Goal: Navigation & Orientation: Find specific page/section

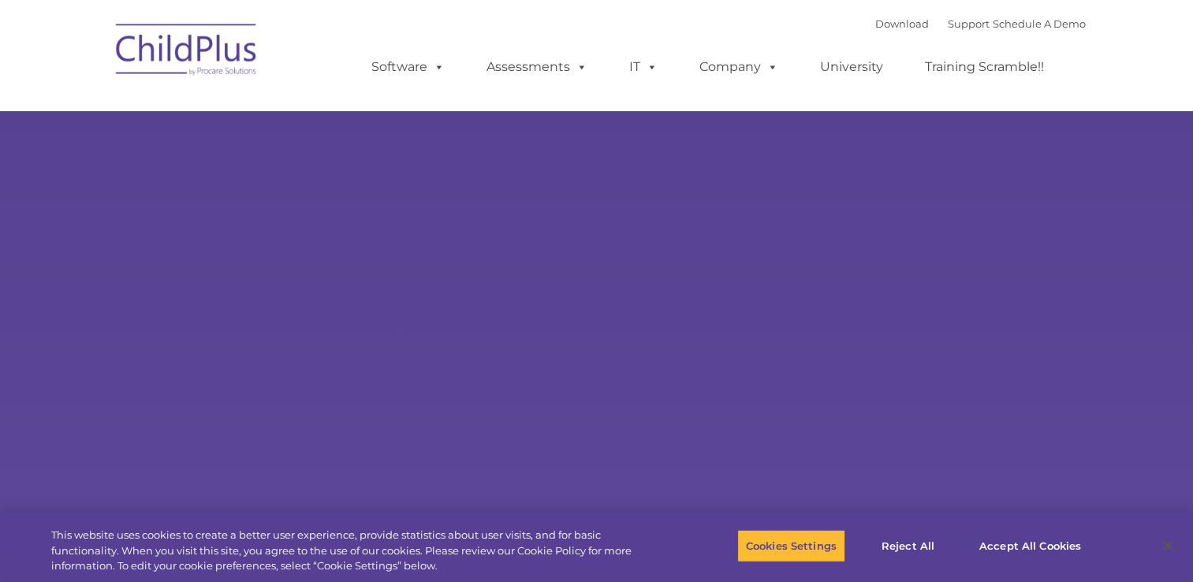
type input ""
select select "MEDIUM"
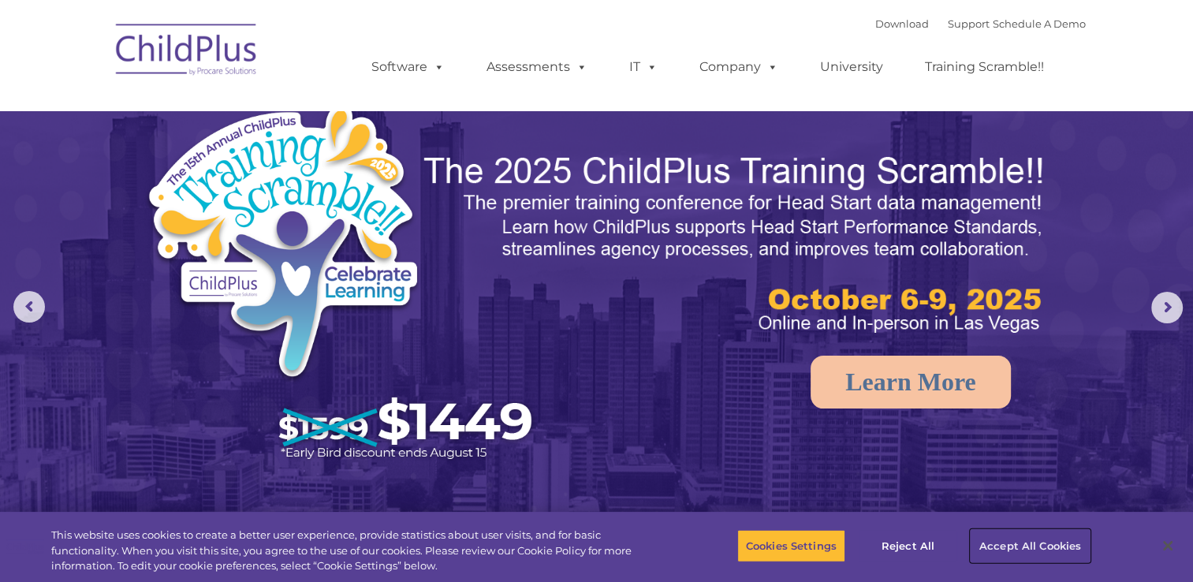
click at [997, 542] on button "Accept All Cookies" at bounding box center [1030, 545] width 119 height 33
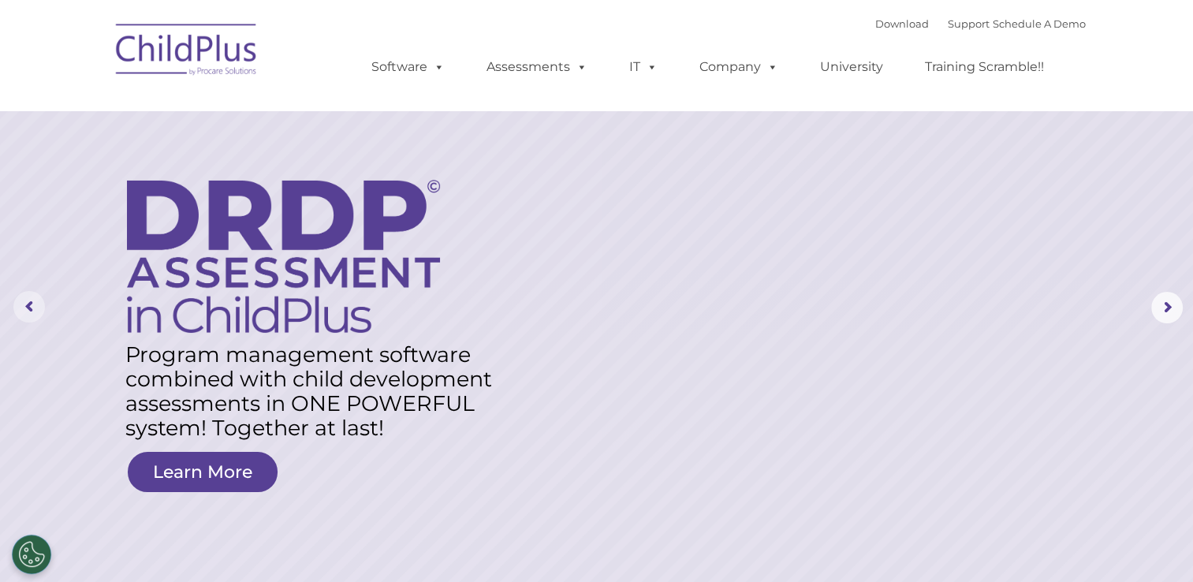
click at [30, 302] on rs-arrow at bounding box center [29, 307] width 32 height 32
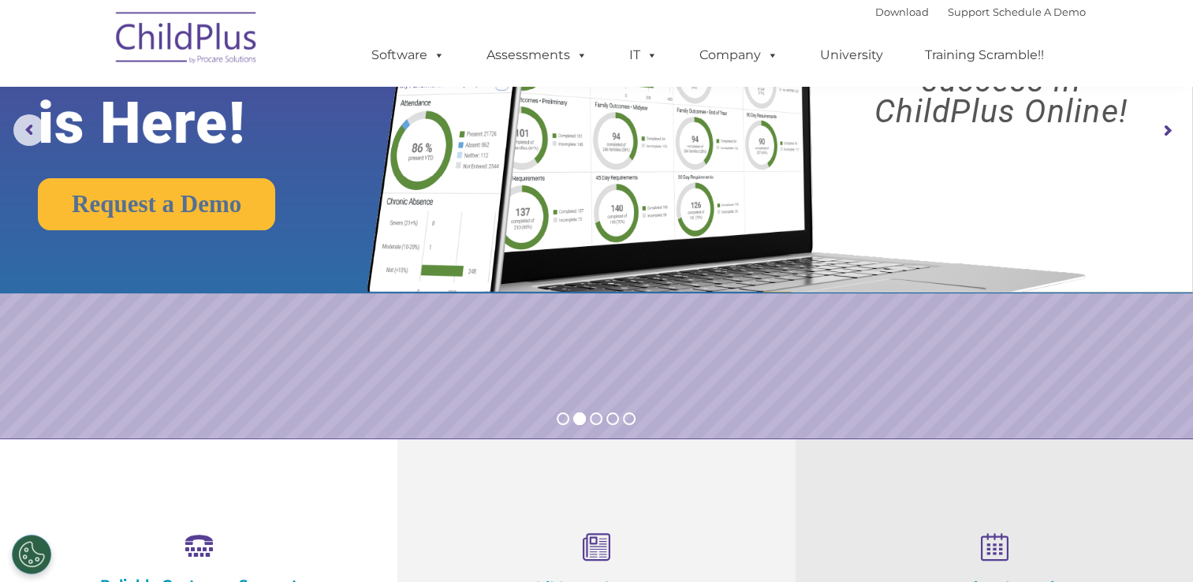
scroll to position [177, 0]
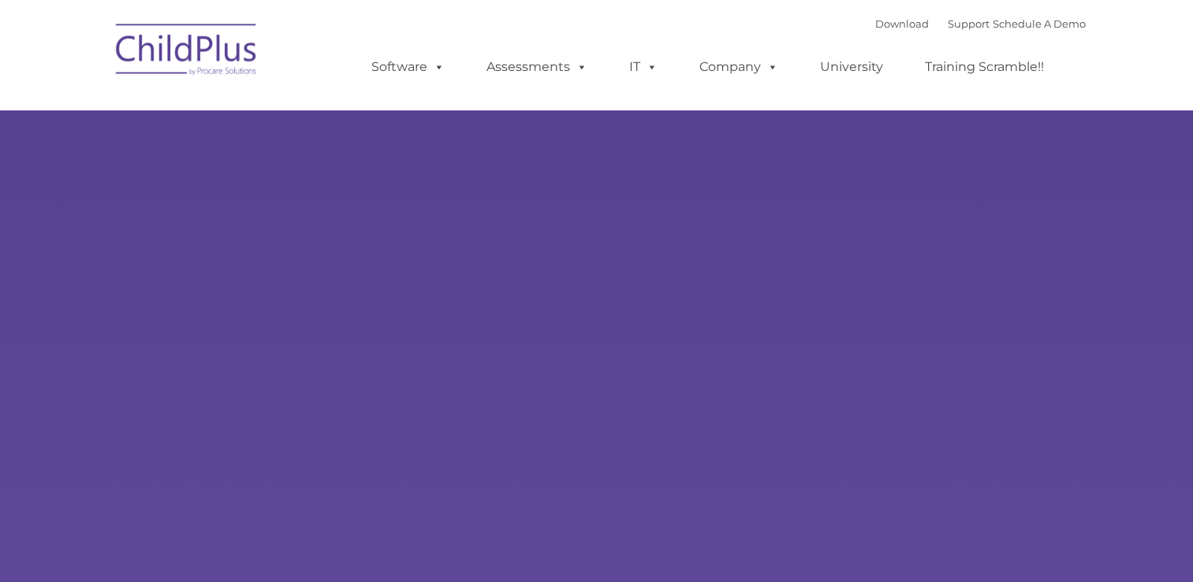
type input ""
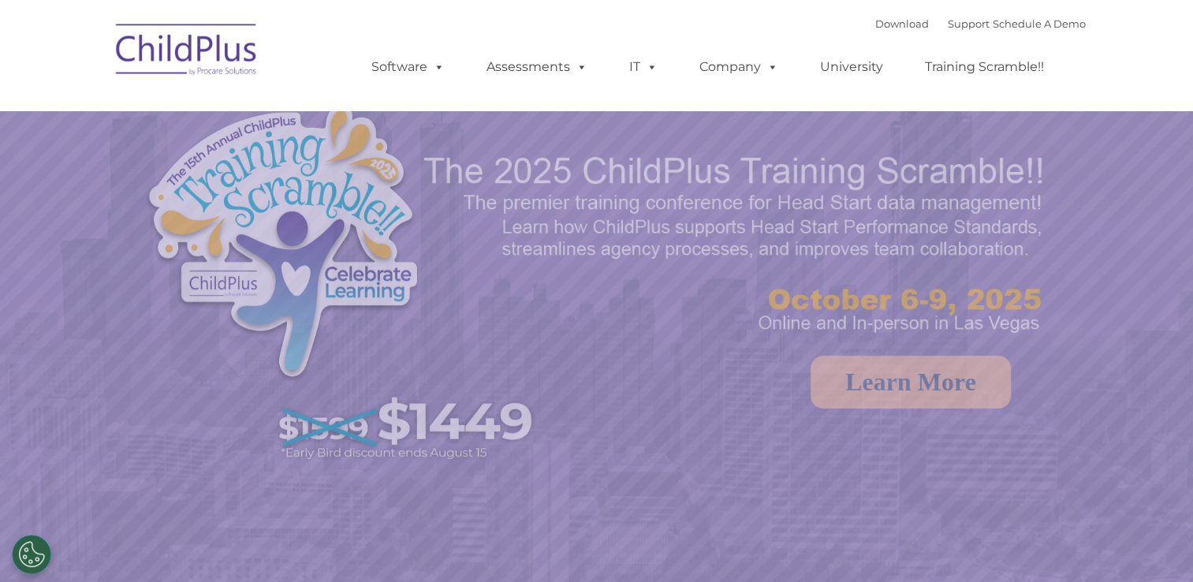
select select "MEDIUM"
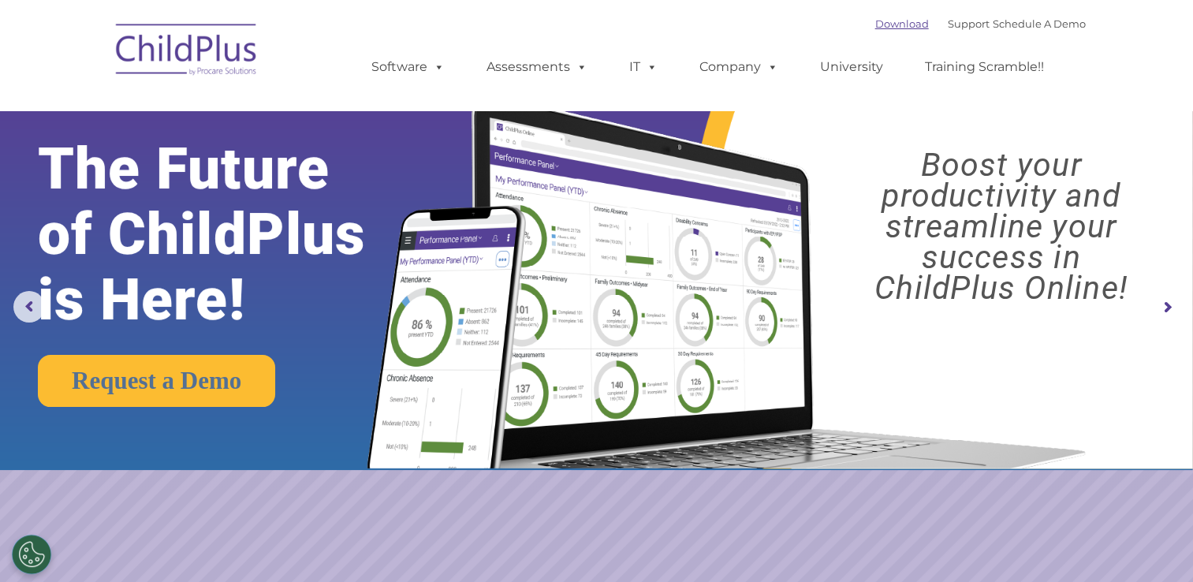
click at [883, 27] on link "Download" at bounding box center [902, 23] width 54 height 13
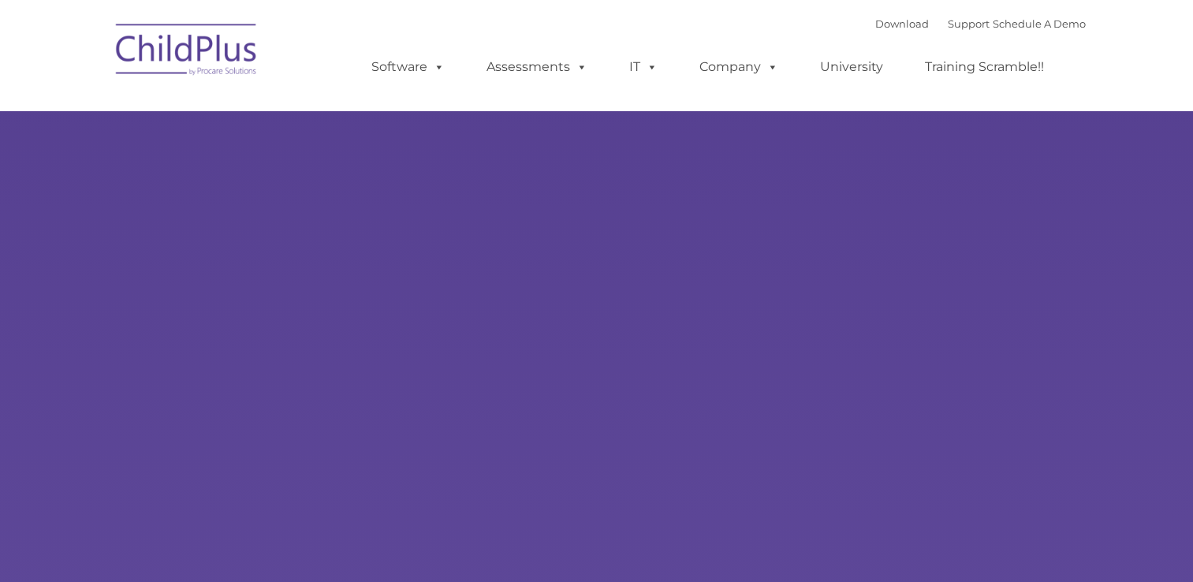
type input ""
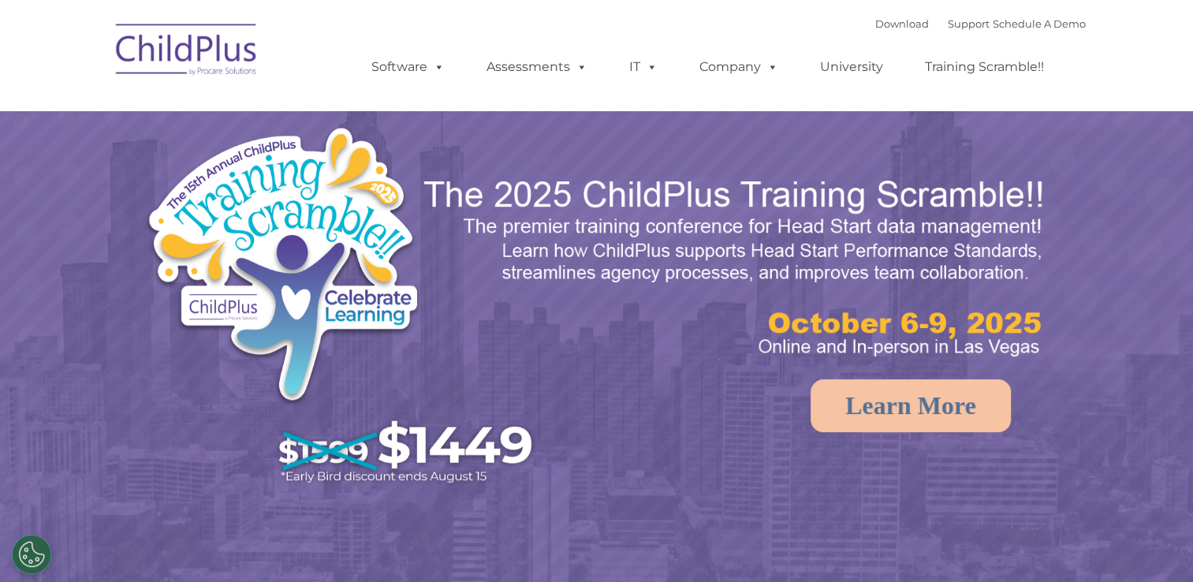
select select "MEDIUM"
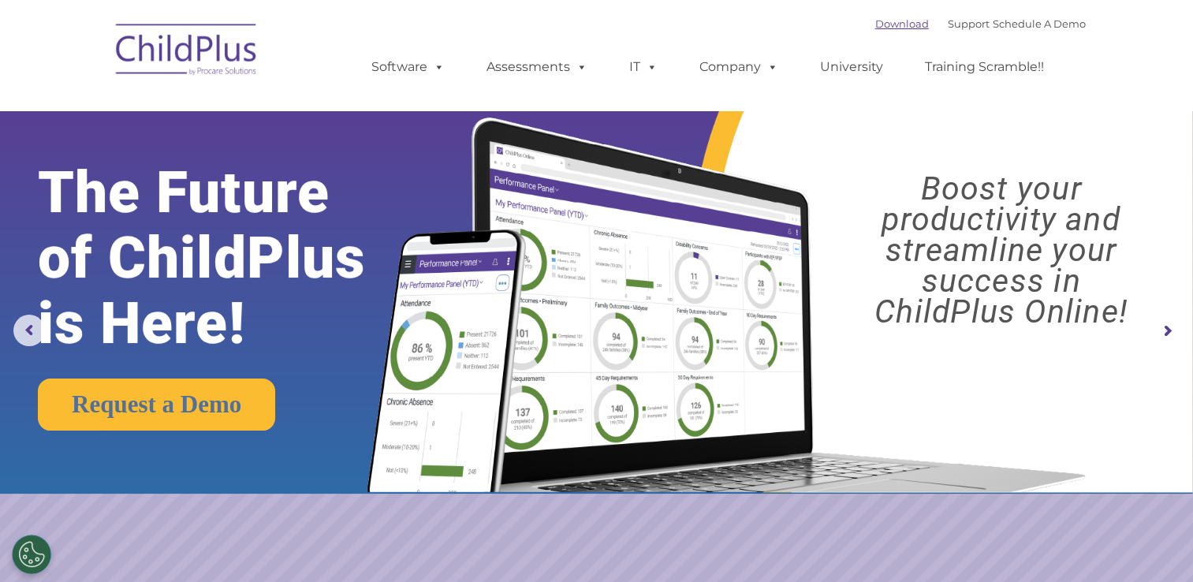
click at [889, 20] on link "Download" at bounding box center [902, 23] width 54 height 13
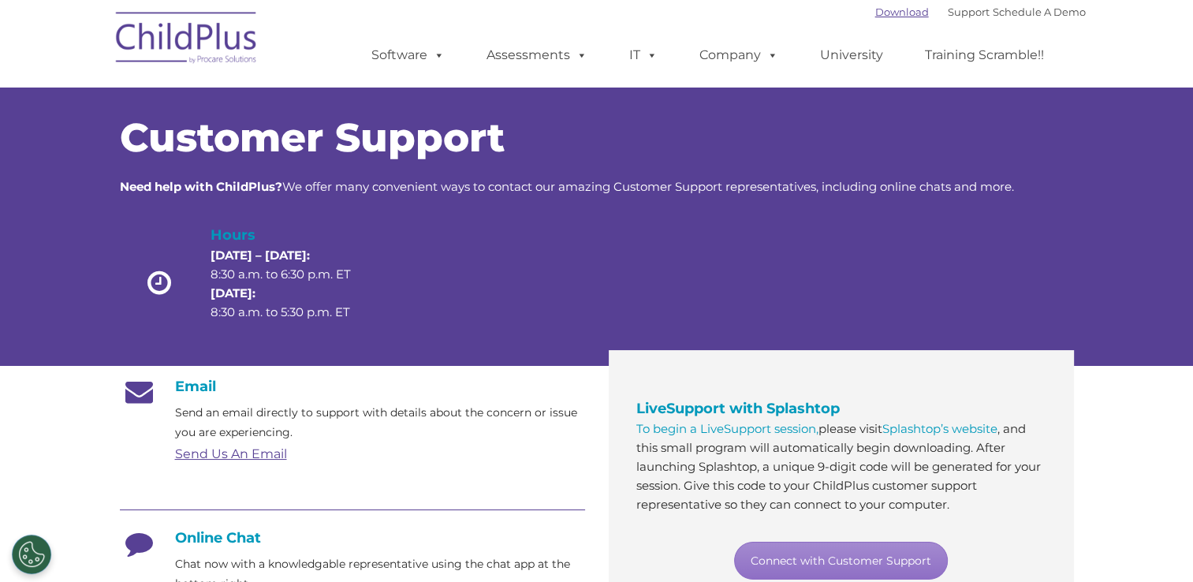
click at [875, 17] on link "Download" at bounding box center [902, 12] width 54 height 13
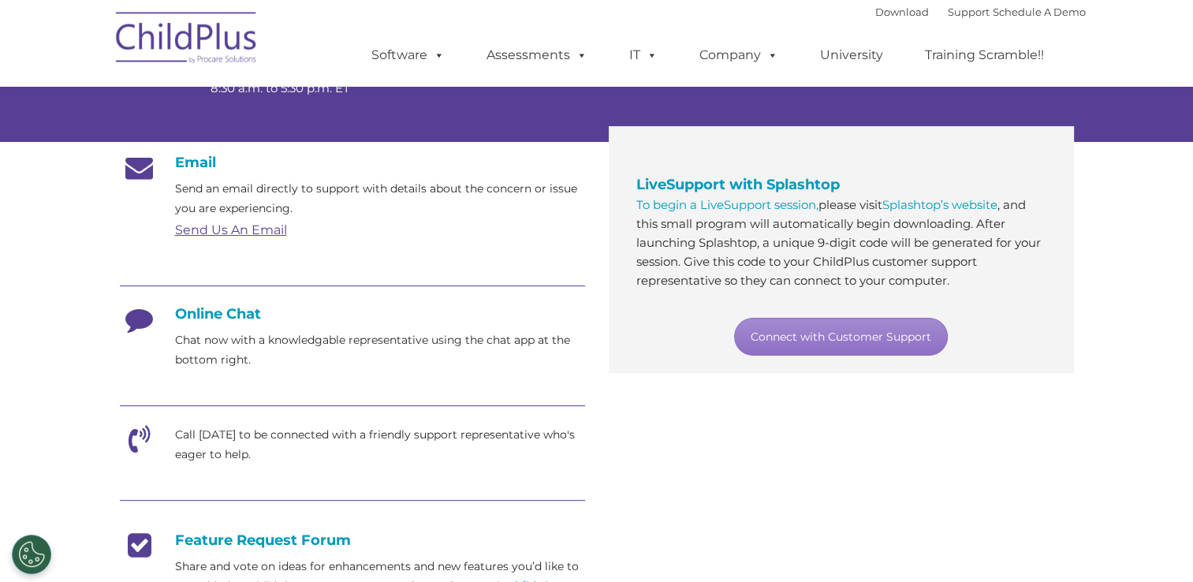
scroll to position [200, 0]
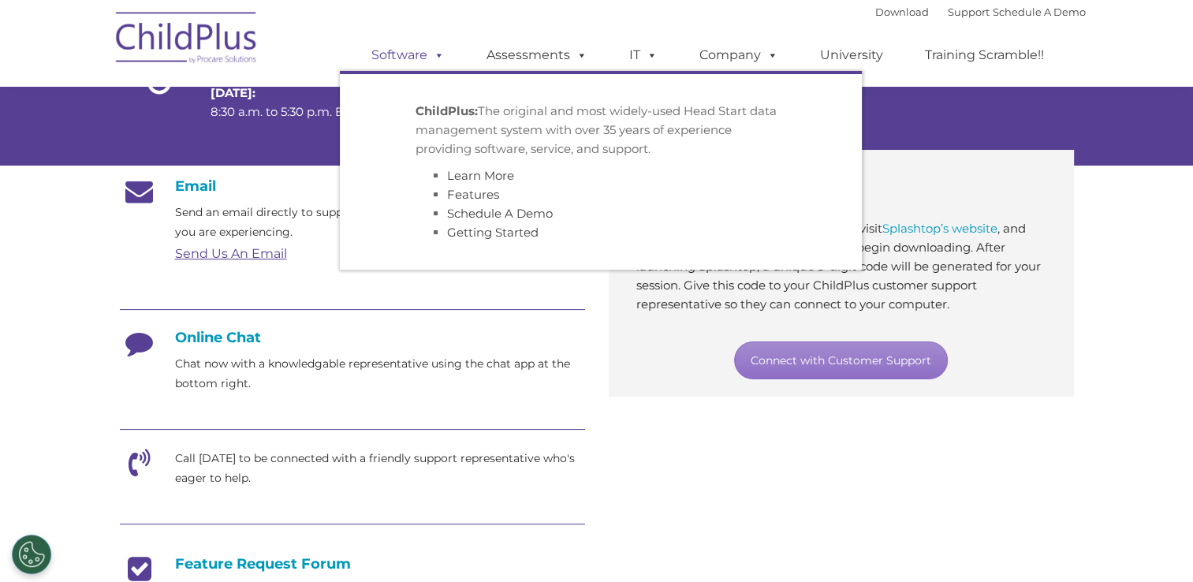
click at [416, 49] on link "Software" at bounding box center [408, 55] width 105 height 32
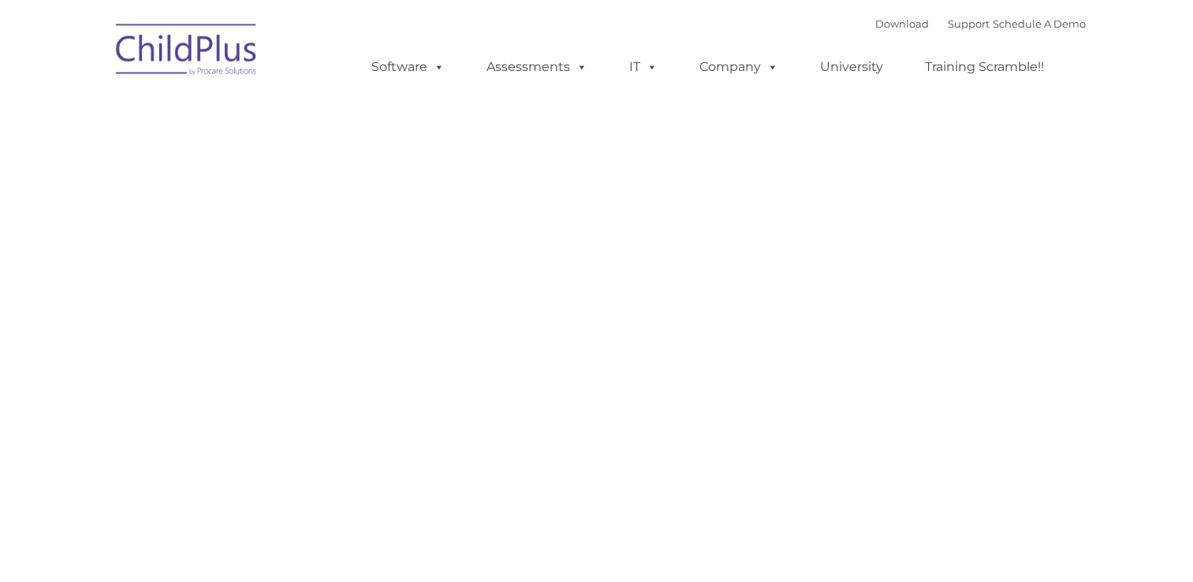
type input ""
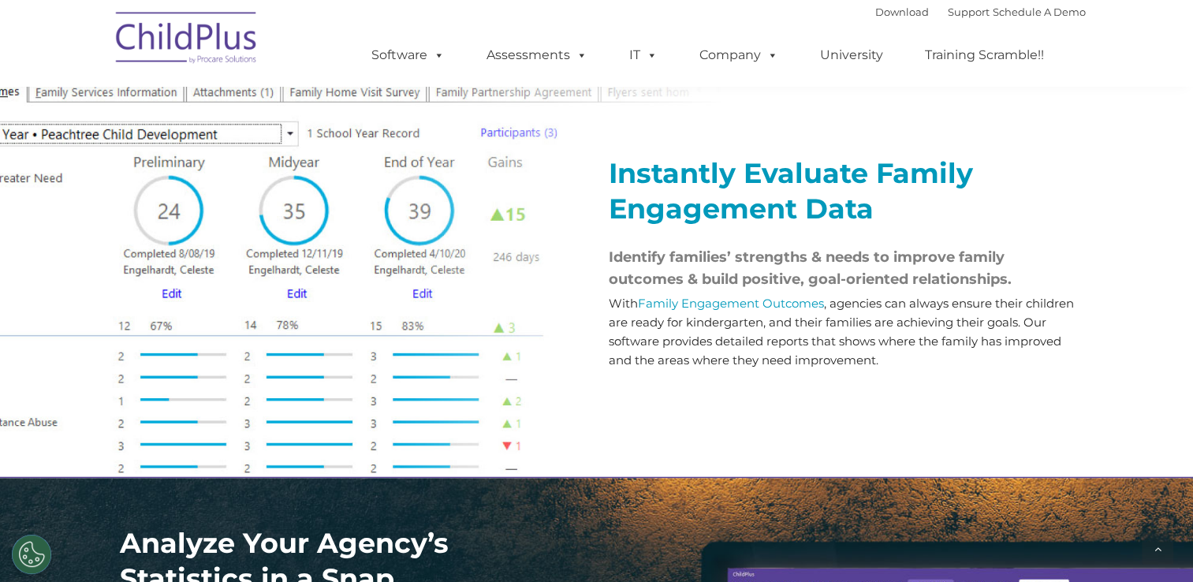
scroll to position [1784, 0]
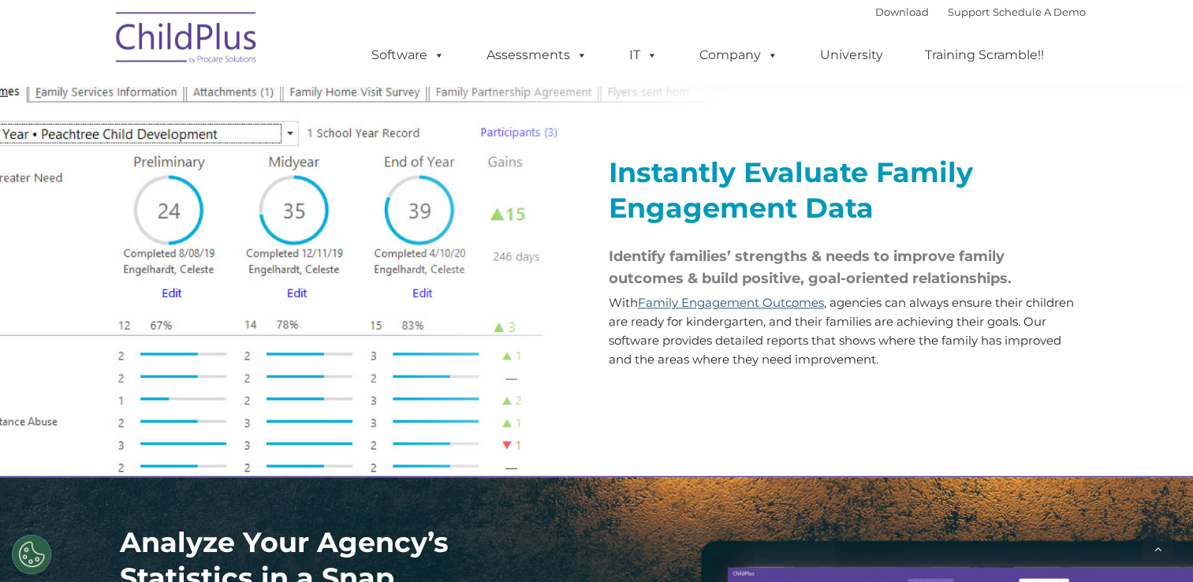
click at [678, 310] on link "Family Engagement Outcomes" at bounding box center [731, 302] width 186 height 15
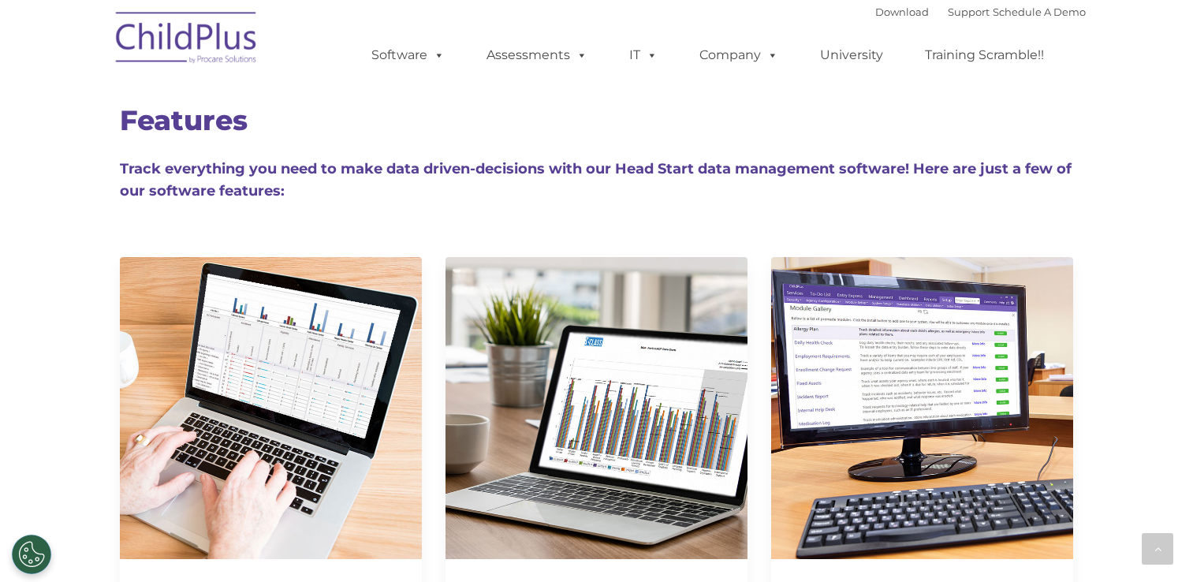
scroll to position [8912, 0]
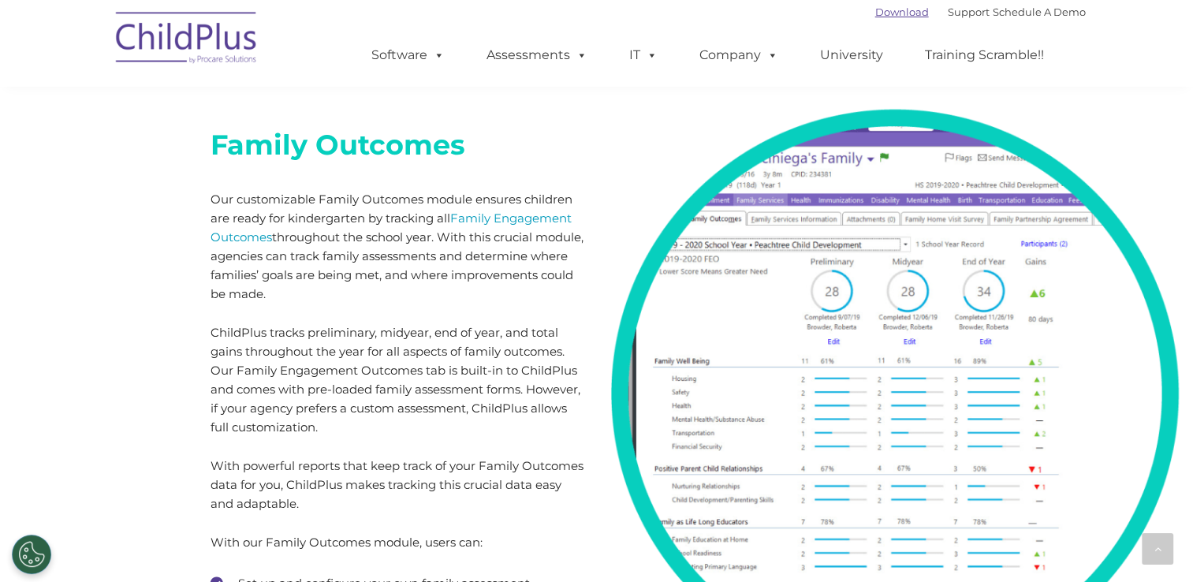
click at [886, 14] on link "Download" at bounding box center [902, 12] width 54 height 13
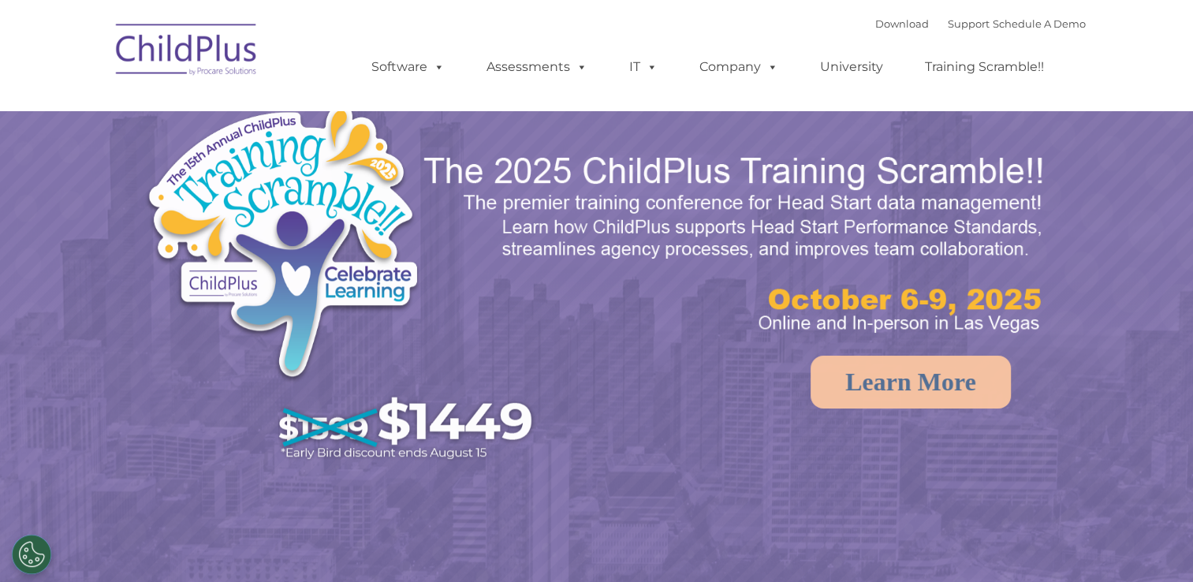
select select "MEDIUM"
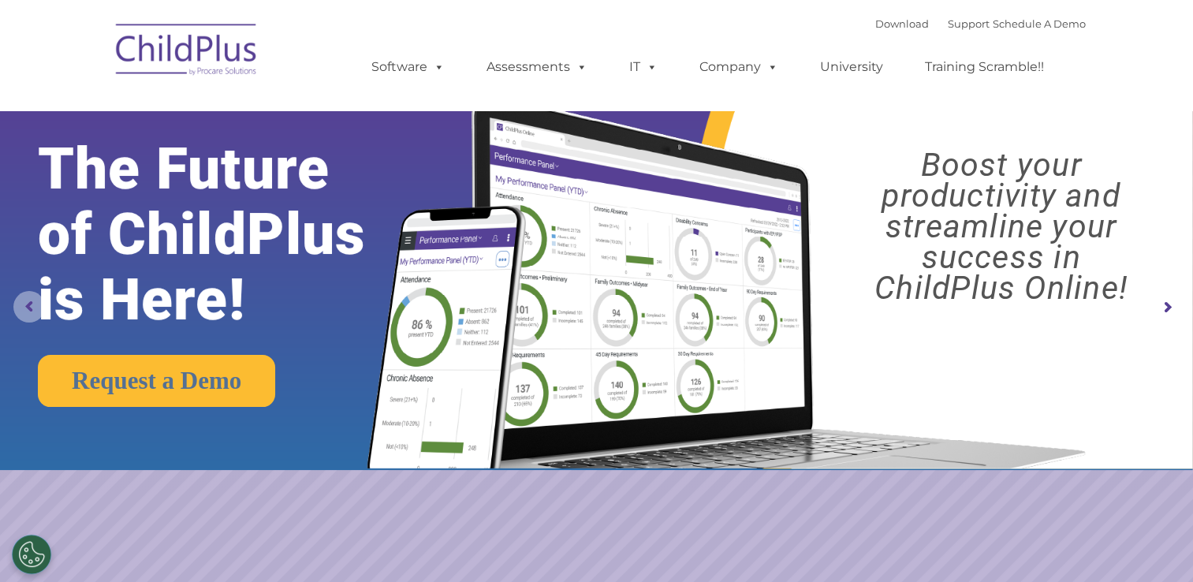
click at [21, 306] on rs-arrow at bounding box center [29, 307] width 32 height 32
click at [22, 300] on rs-arrow at bounding box center [29, 307] width 32 height 32
click at [1016, 81] on link "Training Scramble!!" at bounding box center [984, 67] width 151 height 32
click at [1009, 76] on link "Training Scramble!!" at bounding box center [984, 67] width 151 height 32
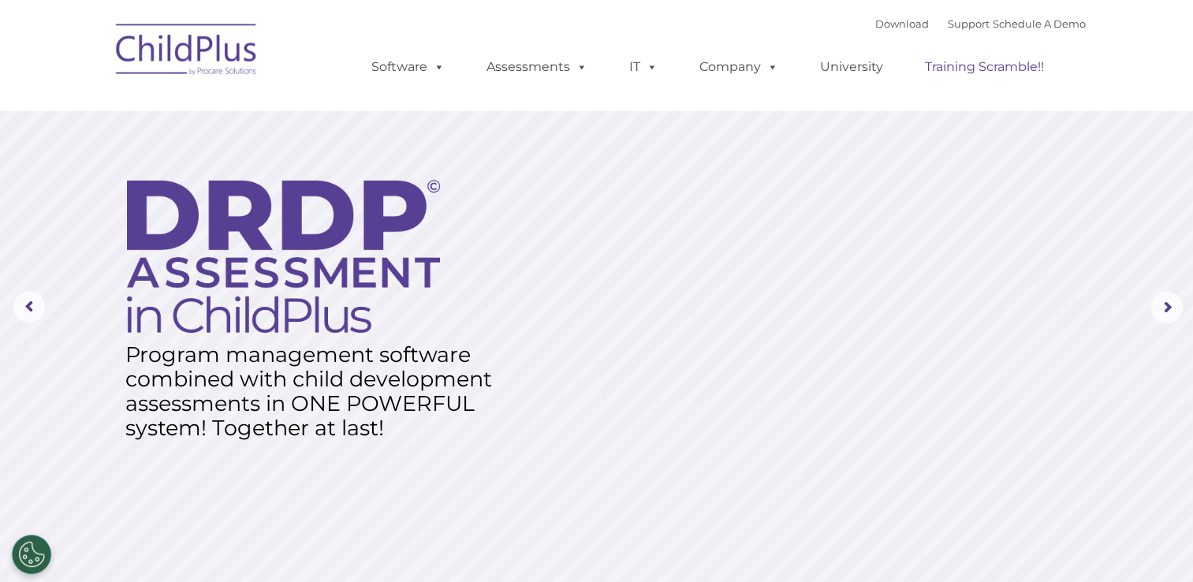
click at [998, 60] on link "Training Scramble!!" at bounding box center [984, 67] width 151 height 32
